Goal: Information Seeking & Learning: Find specific fact

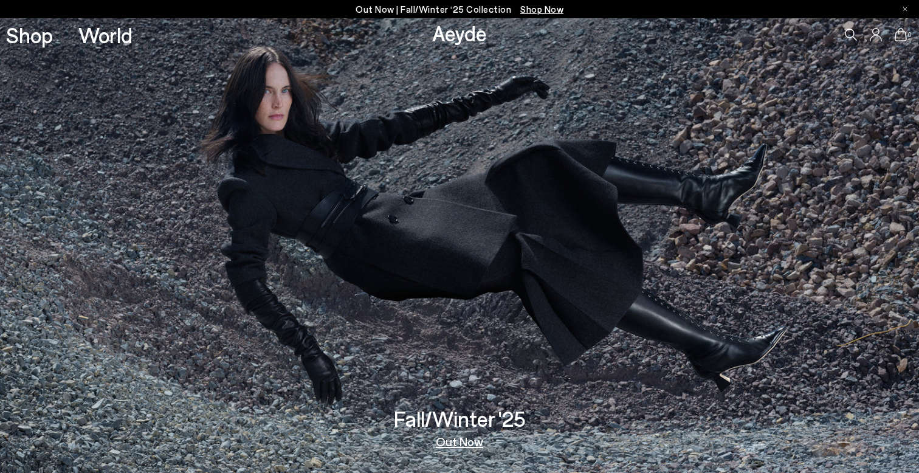
click at [851, 37] on icon at bounding box center [851, 35] width 12 height 12
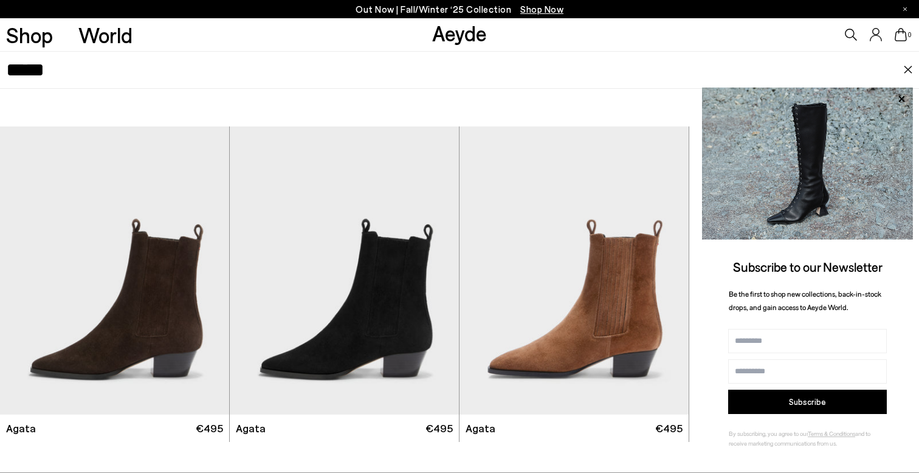
drag, startPoint x: 113, startPoint y: 72, endPoint x: 0, endPoint y: 70, distance: 113.1
click at [0, 71] on div "*****" at bounding box center [459, 70] width 919 height 38
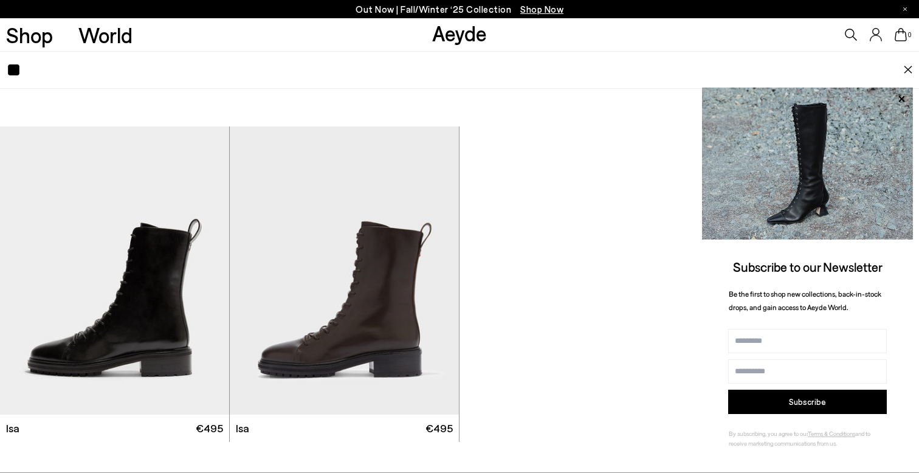
type input "*"
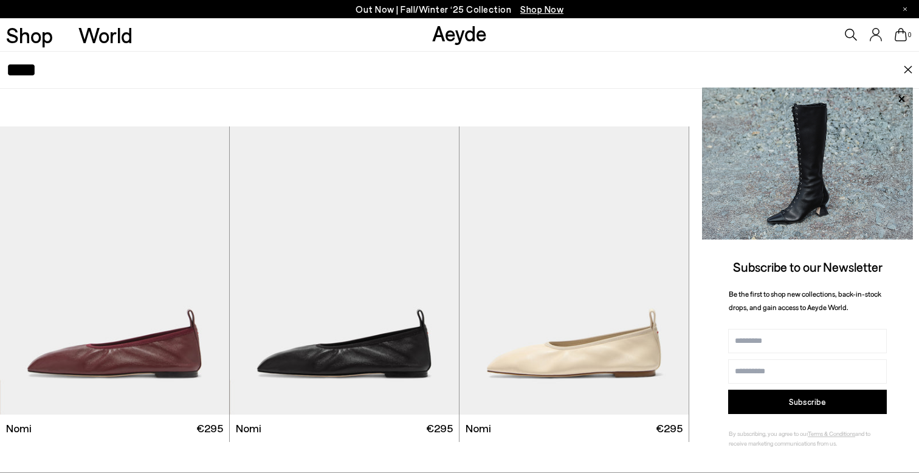
type input "****"
click at [907, 67] on img at bounding box center [909, 70] width 10 height 9
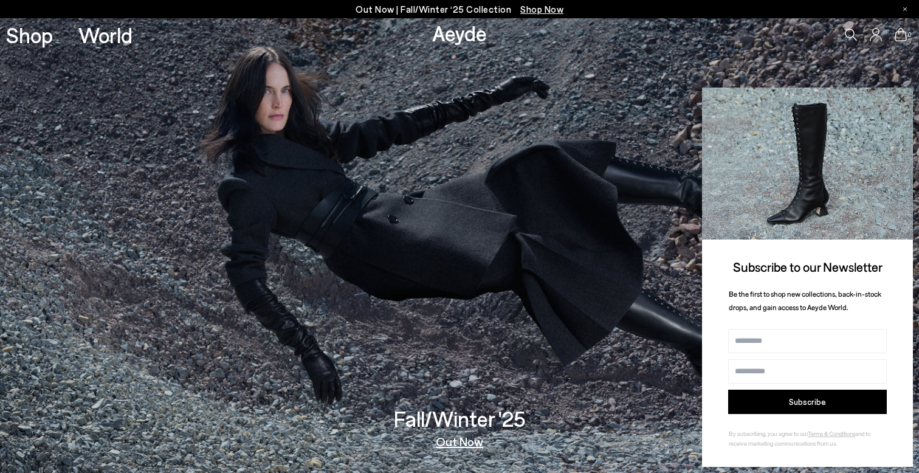
click at [901, 103] on icon at bounding box center [902, 99] width 16 height 16
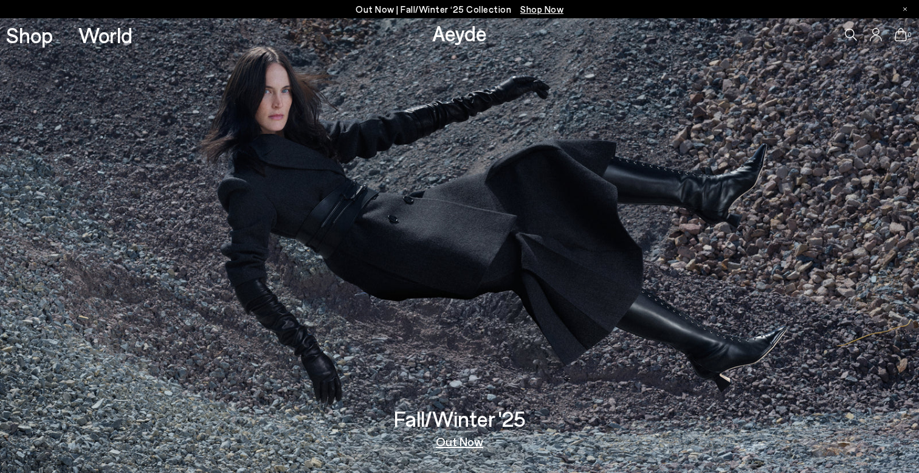
click at [846, 39] on icon at bounding box center [851, 35] width 12 height 12
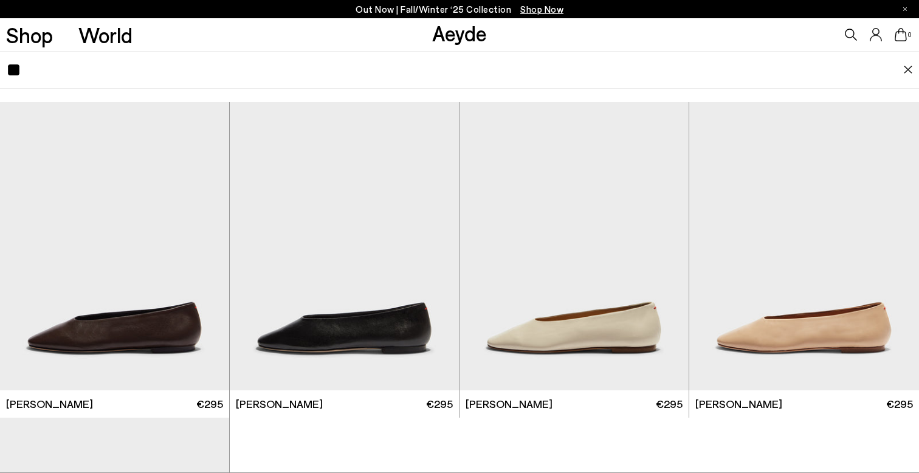
type input "*"
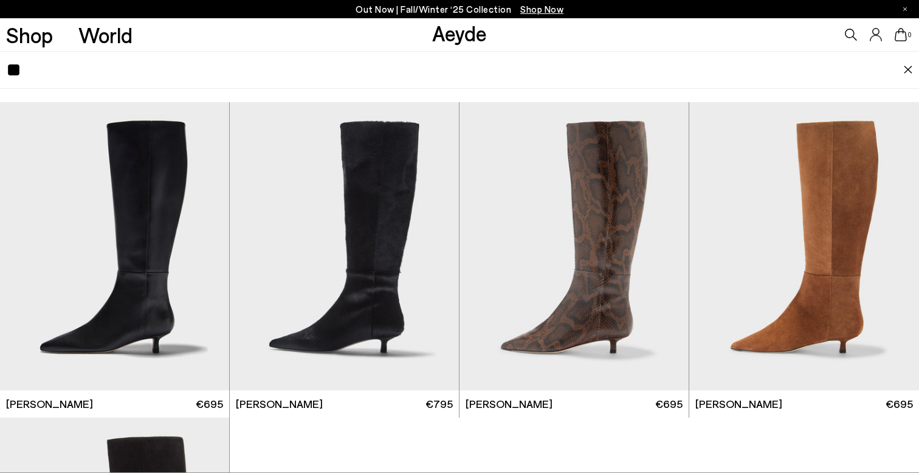
type input "*"
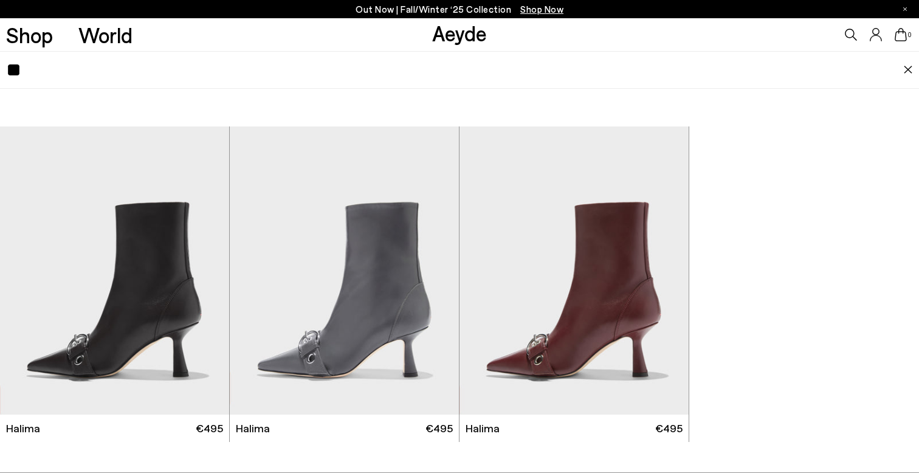
type input "*"
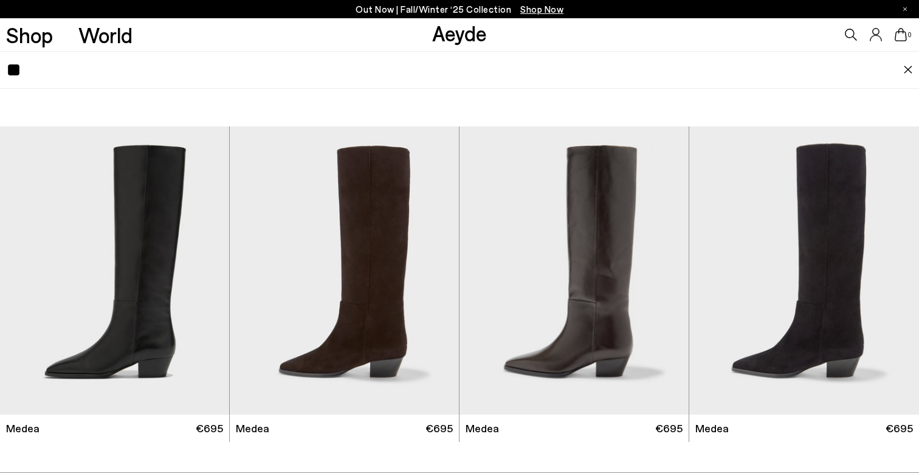
type input "*"
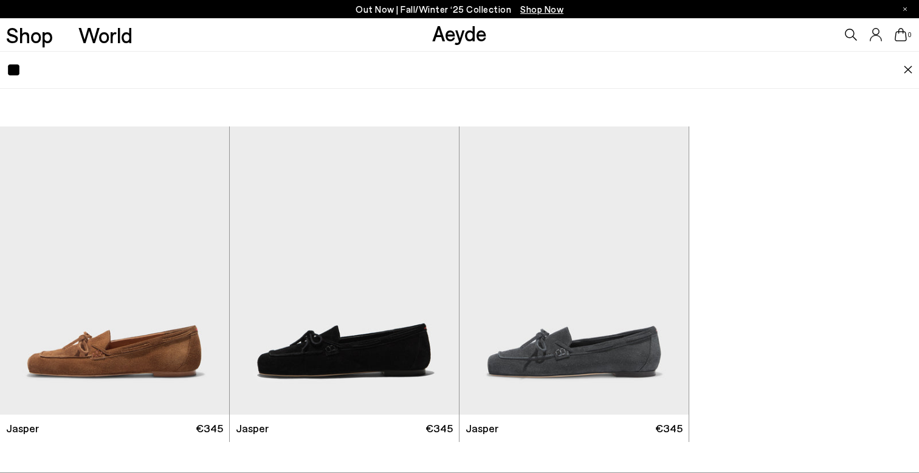
type input "*"
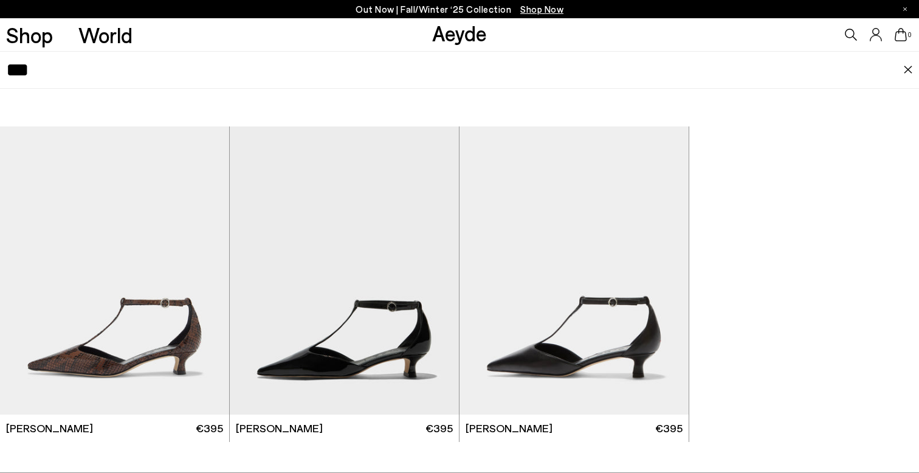
click at [87, 80] on input "***" at bounding box center [454, 70] width 897 height 36
type input "*"
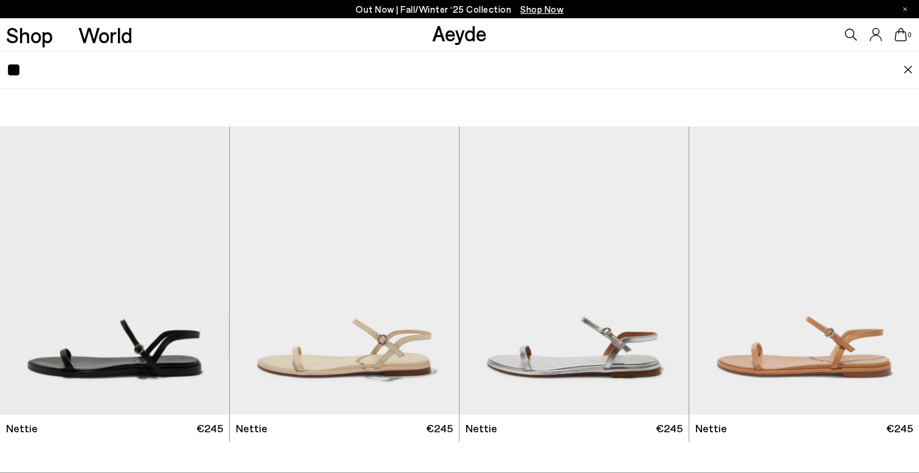
type input "*"
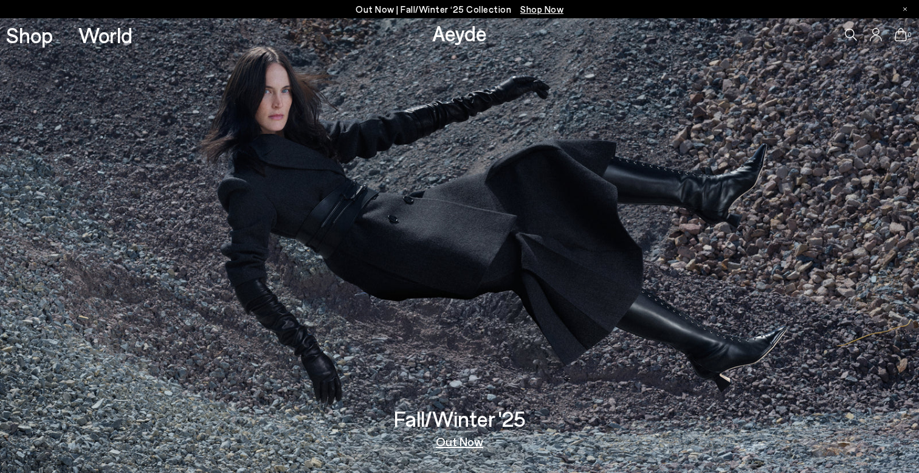
click at [848, 38] on icon at bounding box center [851, 35] width 12 height 12
